Goal: Information Seeking & Learning: Learn about a topic

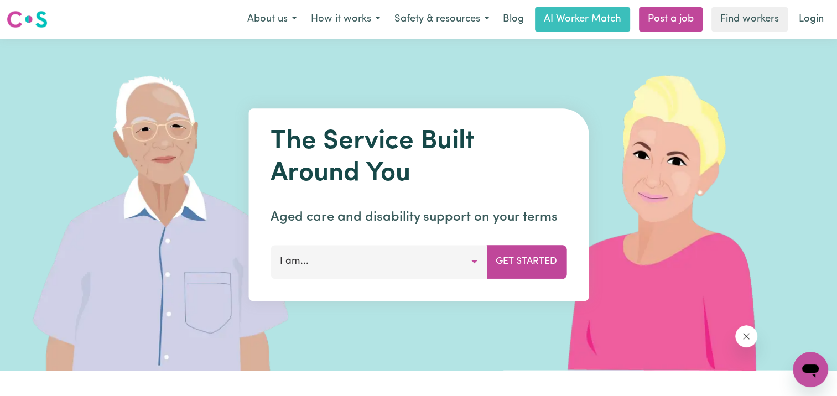
click at [467, 263] on button "I am..." at bounding box center [378, 261] width 216 height 33
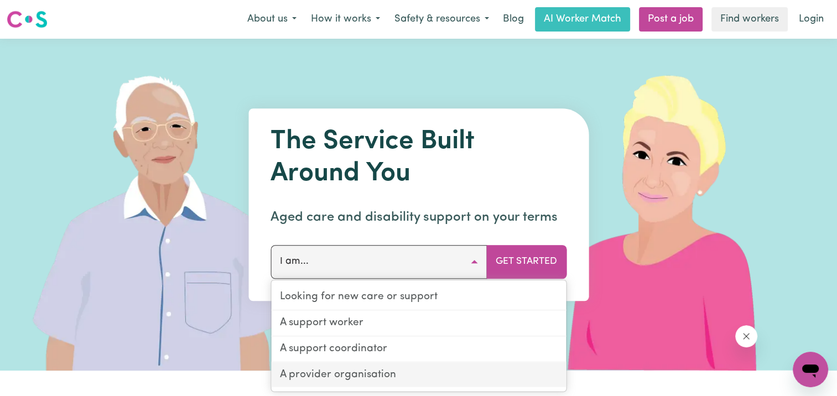
click at [397, 378] on link "A provider organisation" at bounding box center [418, 374] width 295 height 25
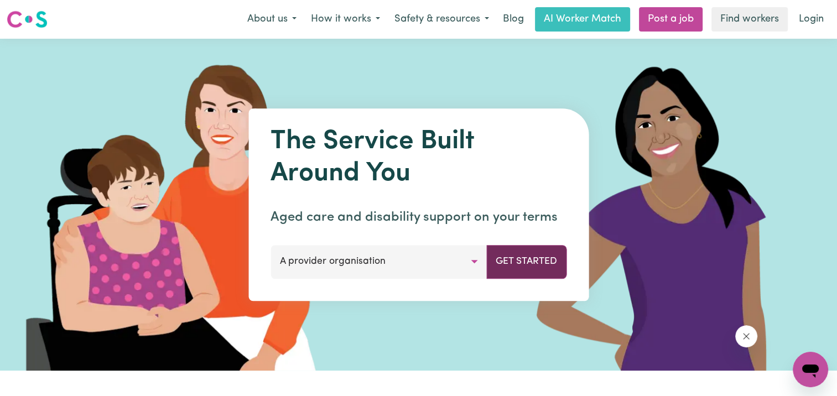
click at [523, 257] on button "Get Started" at bounding box center [526, 261] width 80 height 33
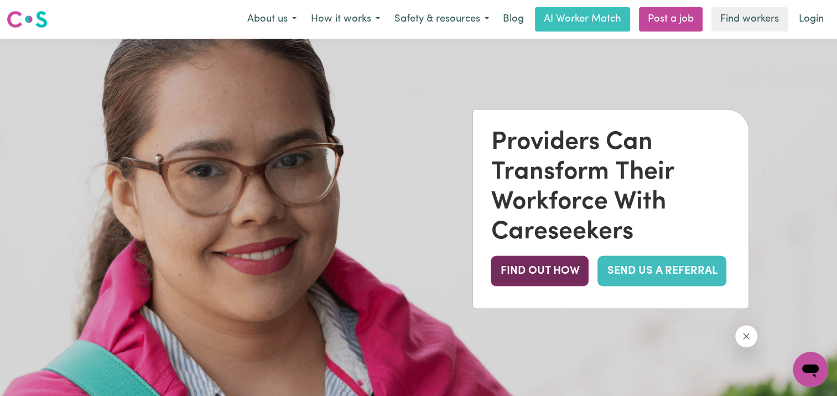
click at [532, 265] on button "FIND OUT HOW" at bounding box center [540, 271] width 98 height 30
click at [523, 279] on button "FIND OUT HOW" at bounding box center [540, 271] width 98 height 30
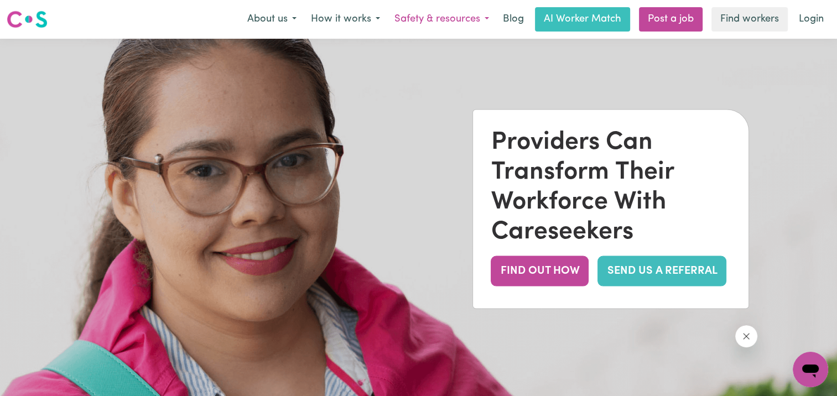
click at [425, 20] on button "Safety & resources" at bounding box center [441, 19] width 109 height 23
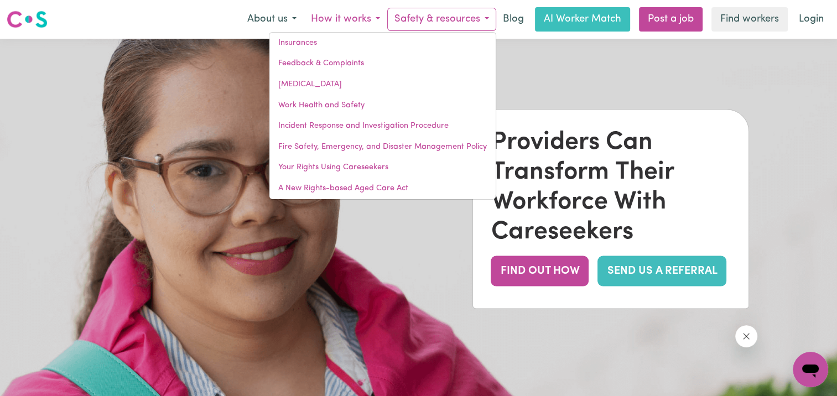
click at [329, 13] on button "How it works" at bounding box center [346, 19] width 84 height 23
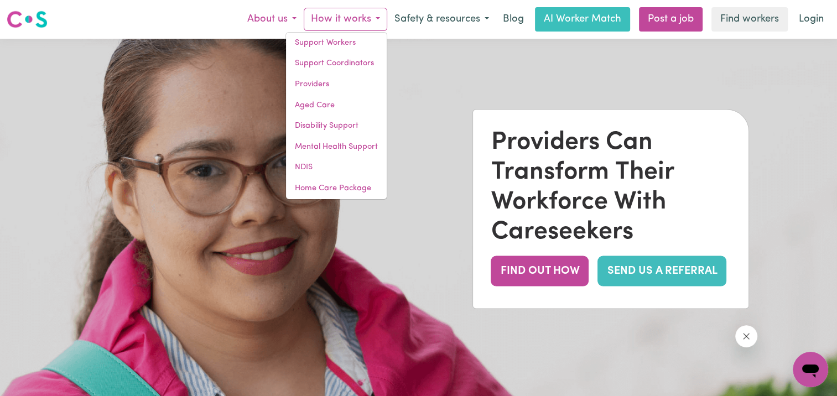
click at [260, 19] on button "About us" at bounding box center [272, 19] width 64 height 23
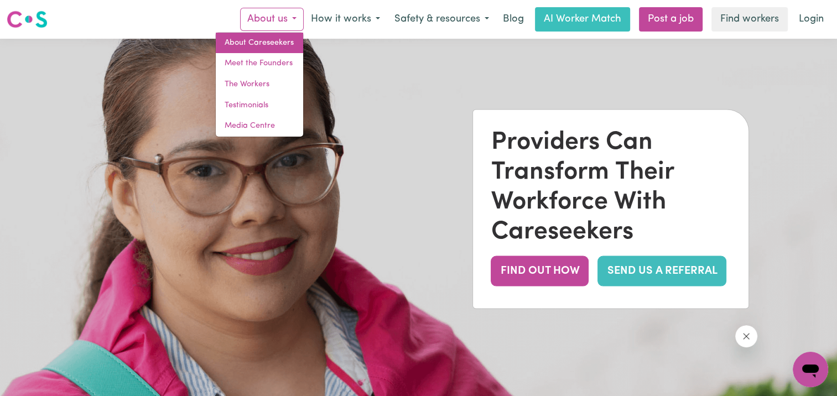
click at [279, 41] on link "About Careseekers" at bounding box center [259, 43] width 87 height 21
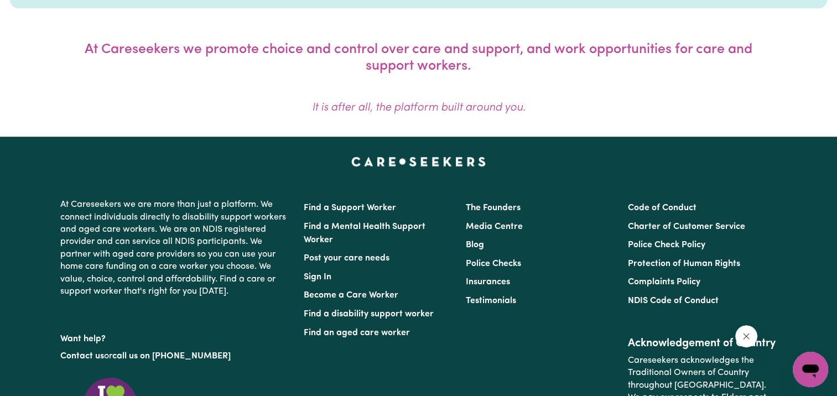
scroll to position [907, 0]
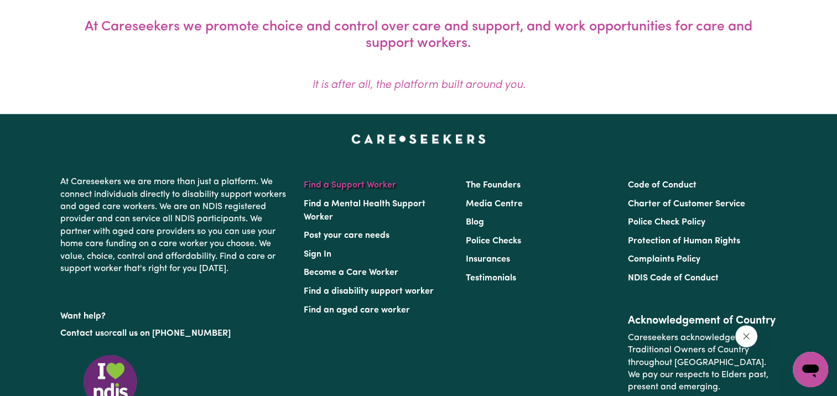
click at [357, 187] on link "Find a Support Worker" at bounding box center [350, 185] width 92 height 9
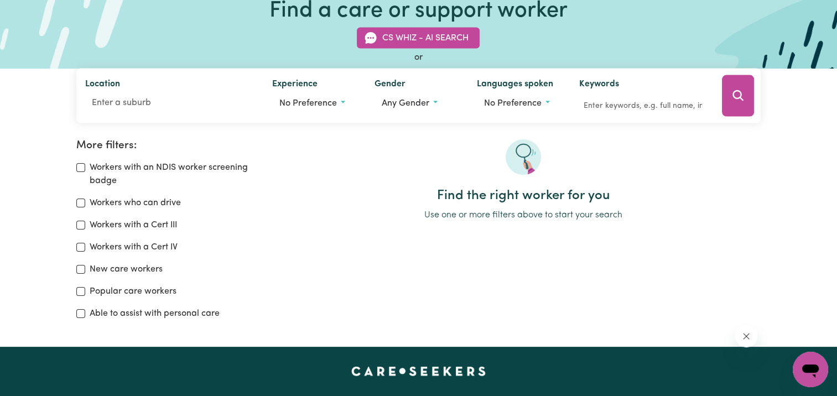
scroll to position [77, 0]
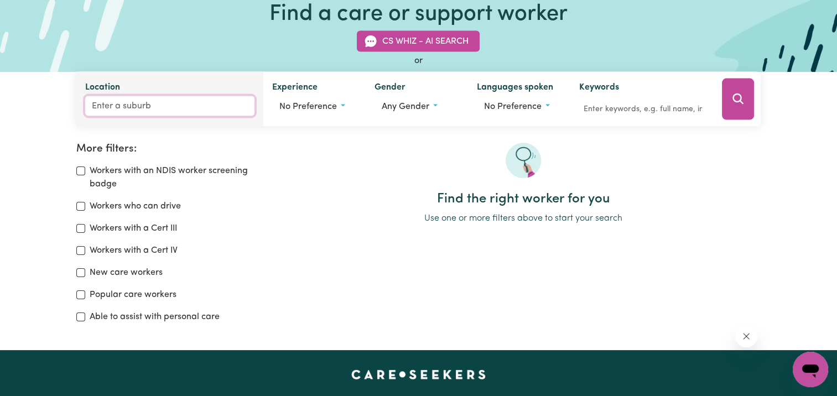
click at [99, 103] on input "Location" at bounding box center [169, 106] width 169 height 20
type input "Haml"
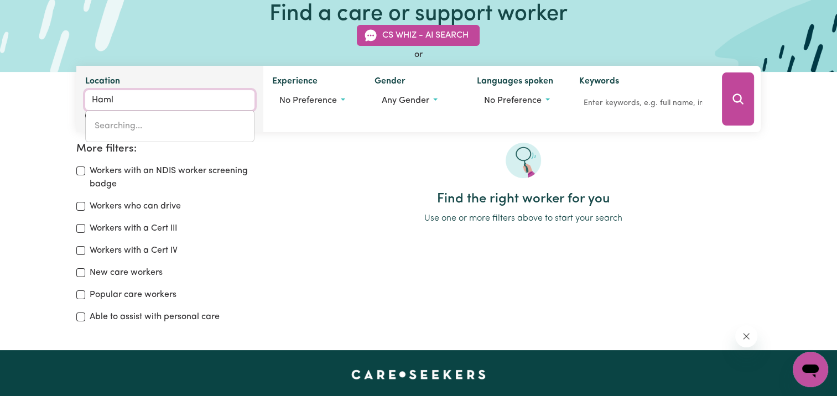
type input "[PERSON_NAME], [GEOGRAPHIC_DATA], 5558"
type input "[PERSON_NAME]"
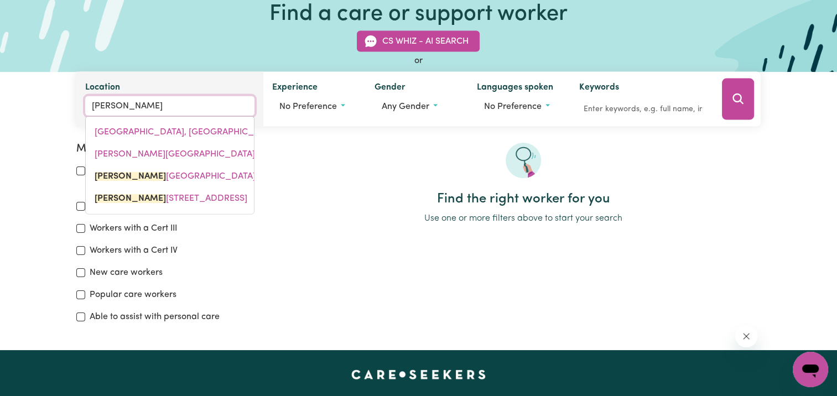
type input "[GEOGRAPHIC_DATA], [GEOGRAPHIC_DATA], 3215"
type input "Hamlyn"
type input "[GEOGRAPHIC_DATA], [GEOGRAPHIC_DATA], 3215"
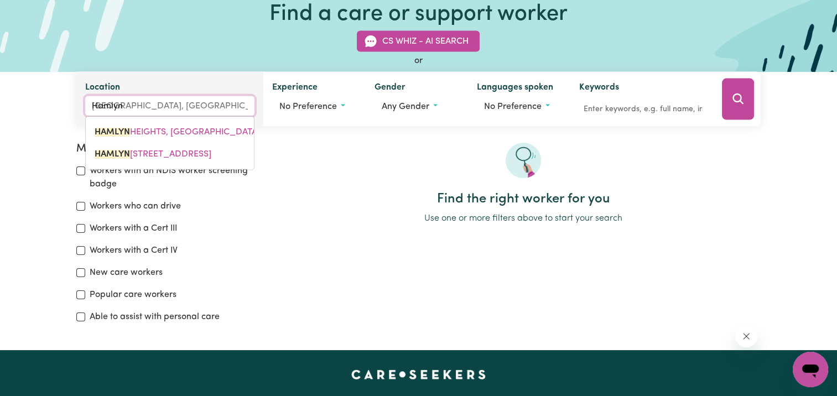
type input "Hamlyn"
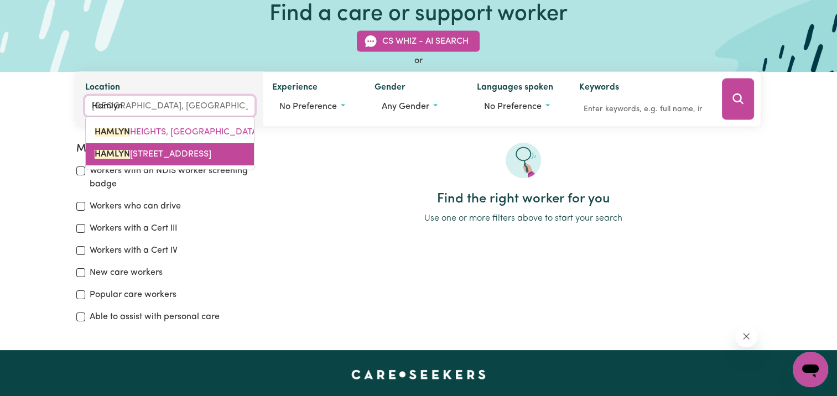
click at [116, 152] on mark "HAMLYN" at bounding box center [112, 154] width 35 height 9
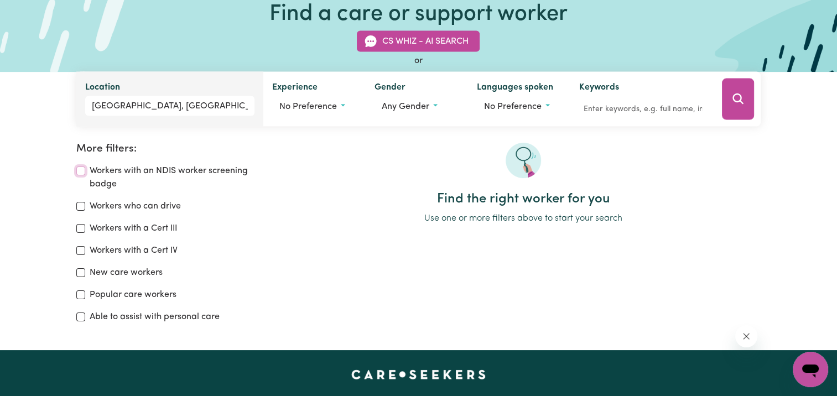
click at [79, 173] on input "Workers with an NDIS worker screening badge" at bounding box center [80, 170] width 9 height 9
checkbox input "true"
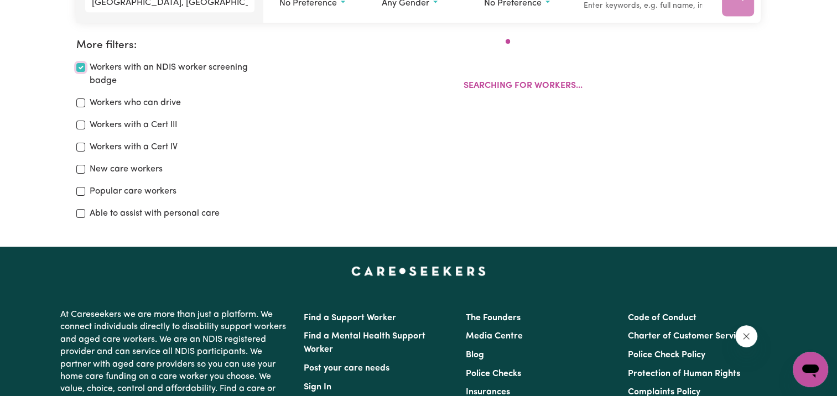
scroll to position [184, 0]
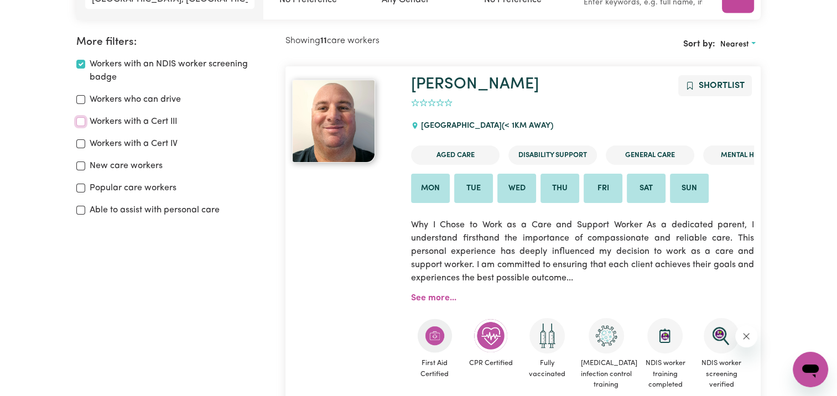
click at [80, 122] on input "Workers with a Cert III" at bounding box center [80, 121] width 9 height 9
checkbox input "true"
click at [79, 210] on input "Able to assist with personal care" at bounding box center [80, 210] width 9 height 9
checkbox input "true"
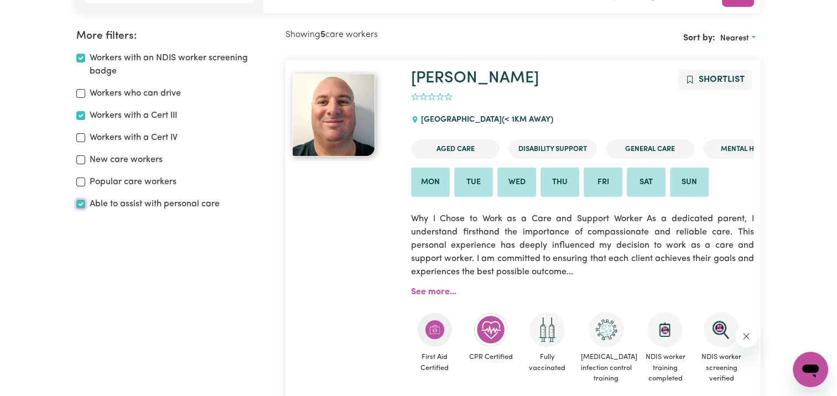
scroll to position [184, 0]
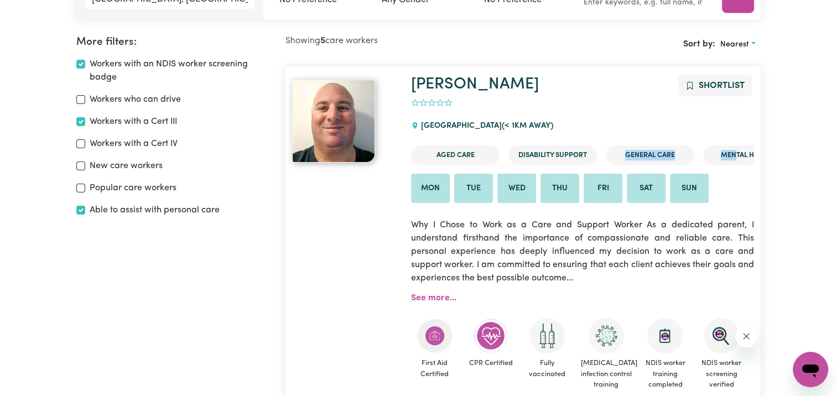
drag, startPoint x: 734, startPoint y: 154, endPoint x: 644, endPoint y: 143, distance: 90.9
click at [644, 143] on ul "Aged Care Disability Support General Care Mental Health" at bounding box center [582, 155] width 343 height 28
drag, startPoint x: 644, startPoint y: 143, endPoint x: 643, endPoint y: 109, distance: 33.8
click at [643, 109] on div "0" at bounding box center [582, 103] width 343 height 17
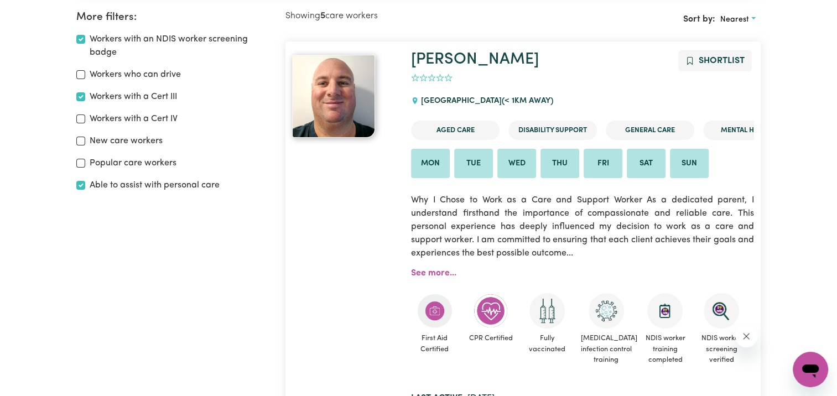
scroll to position [215, 0]
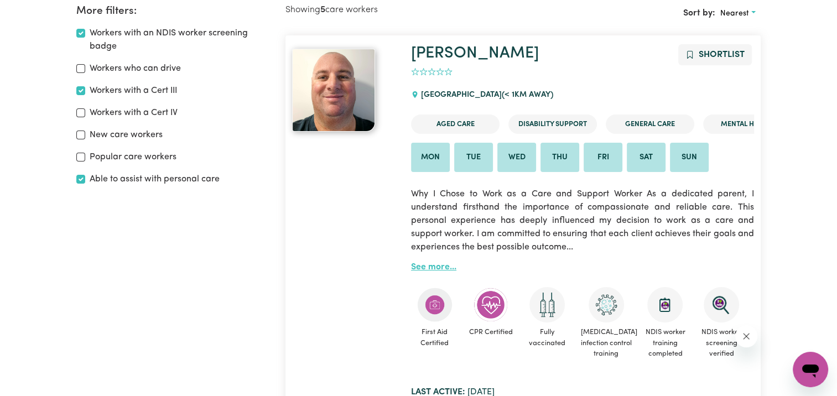
click at [425, 269] on link "See more..." at bounding box center [433, 267] width 45 height 9
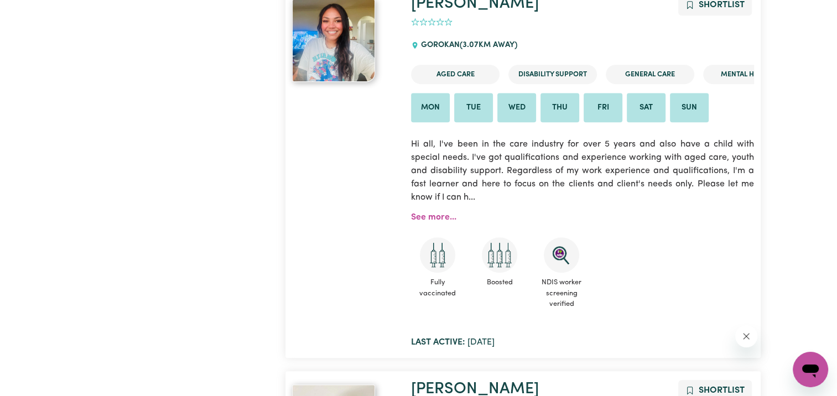
scroll to position [653, 0]
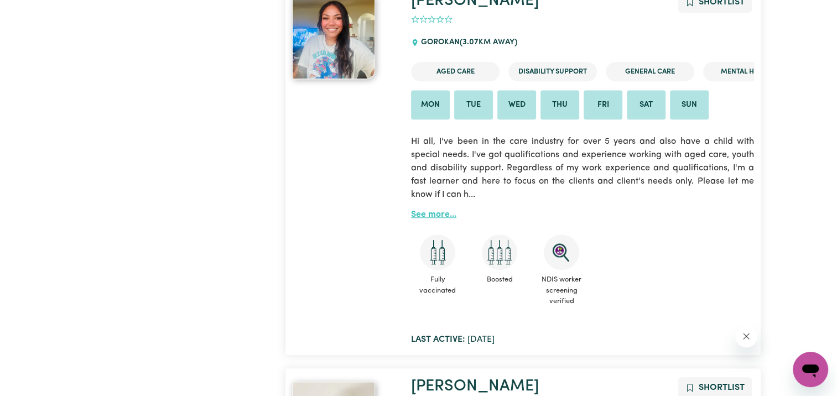
click at [413, 219] on link "See more..." at bounding box center [433, 214] width 45 height 9
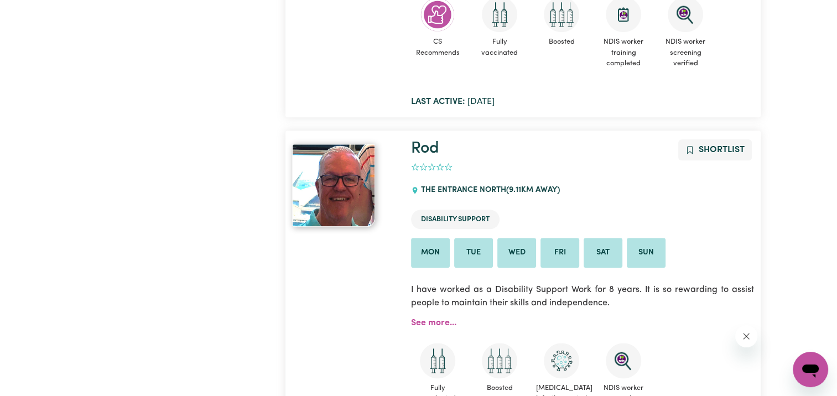
scroll to position [1257, 0]
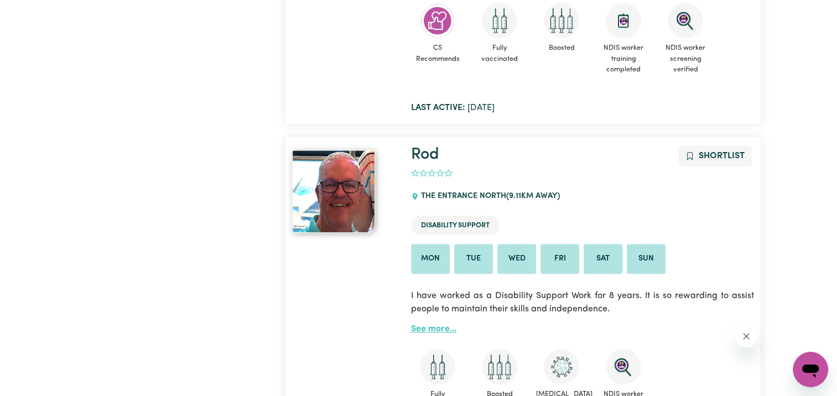
click at [423, 334] on link "See more..." at bounding box center [433, 329] width 45 height 9
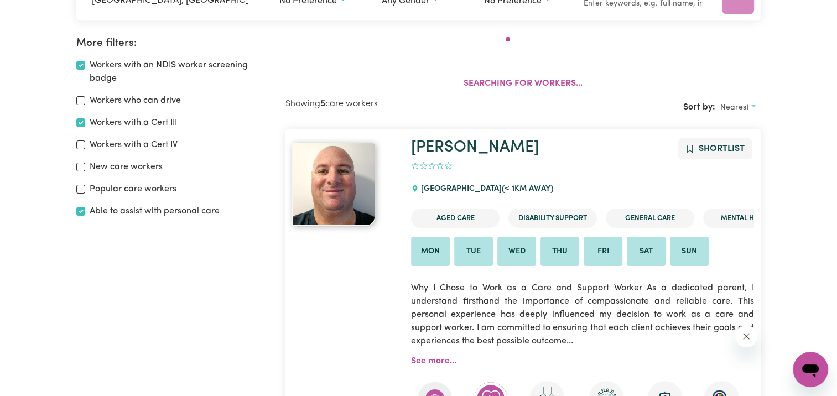
scroll to position [185, 0]
